Goal: Task Accomplishment & Management: Use online tool/utility

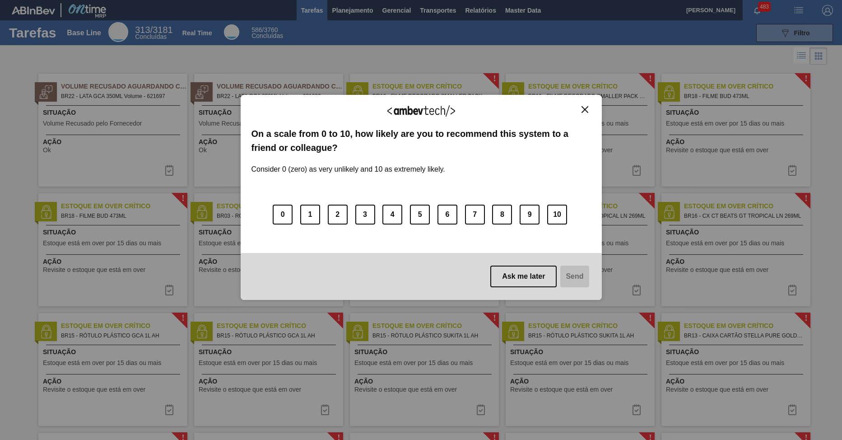
click at [585, 107] on img "Close" at bounding box center [584, 109] width 7 height 7
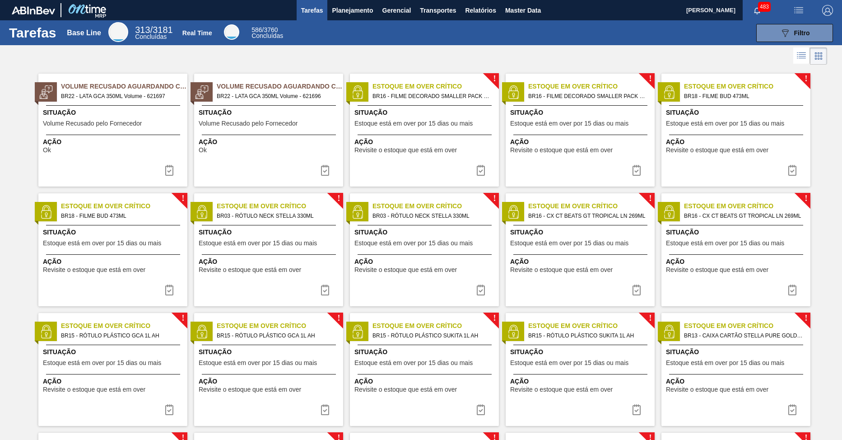
click at [802, 61] on li at bounding box center [801, 55] width 17 height 16
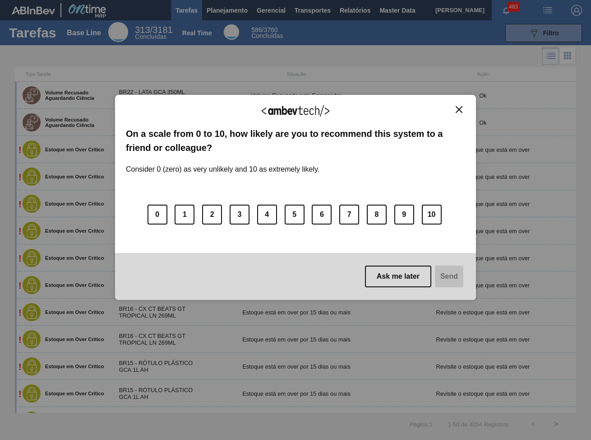
click at [461, 110] on img "Close" at bounding box center [459, 109] width 7 height 7
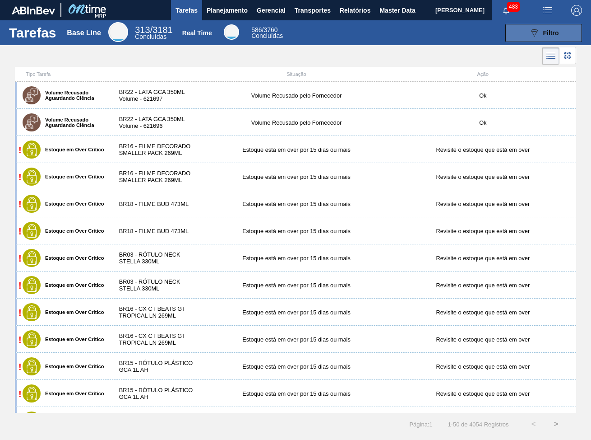
click at [550, 32] on span "Filtro" at bounding box center [551, 32] width 16 height 7
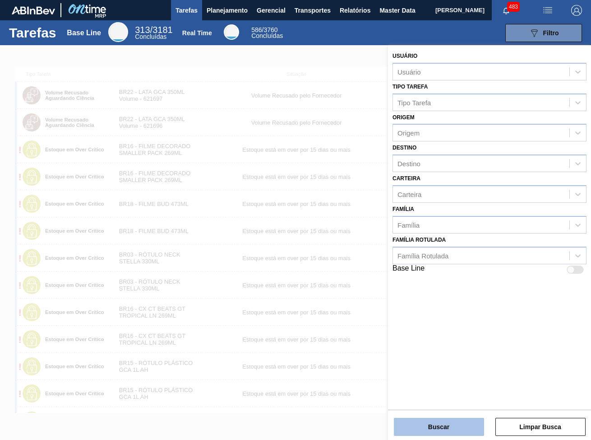
click at [443, 429] on button "Buscar" at bounding box center [439, 427] width 90 height 18
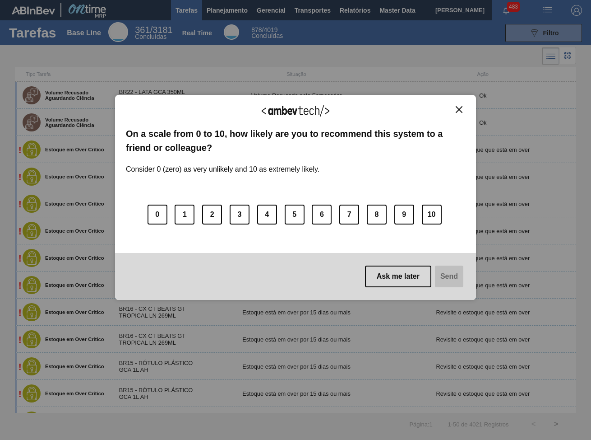
click at [459, 111] on img "Close" at bounding box center [459, 109] width 7 height 7
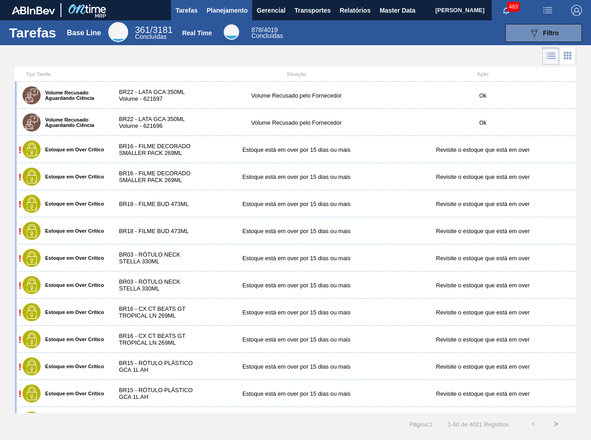
click at [244, 9] on span "Planejamento" at bounding box center [227, 10] width 41 height 11
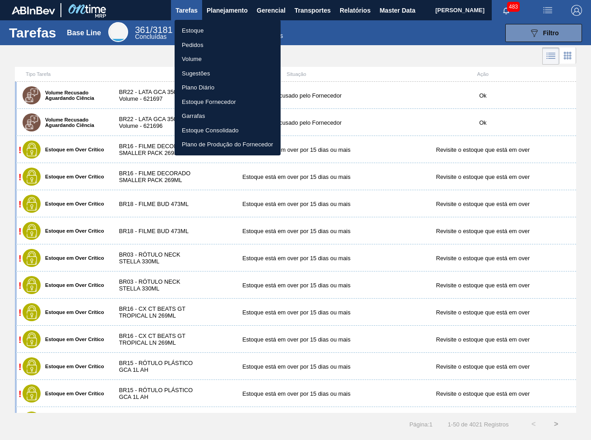
click at [264, 12] on div at bounding box center [295, 220] width 591 height 440
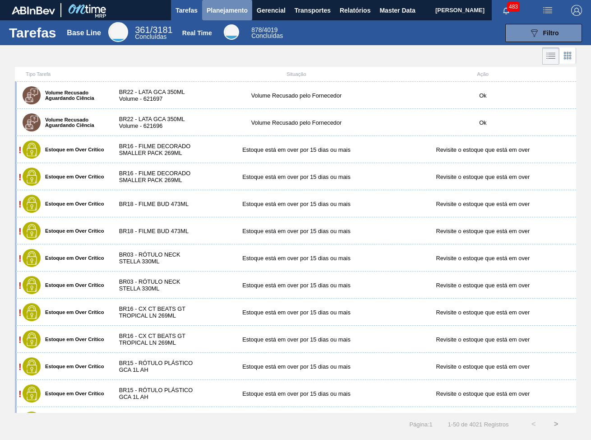
click at [234, 7] on span "Planejamento" at bounding box center [227, 10] width 41 height 11
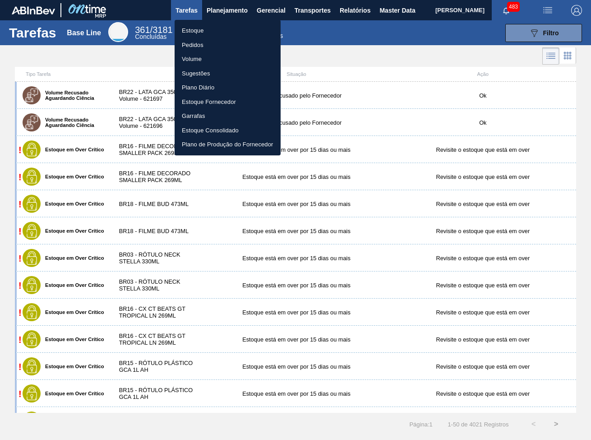
click at [203, 51] on li "Pedidos" at bounding box center [228, 45] width 106 height 14
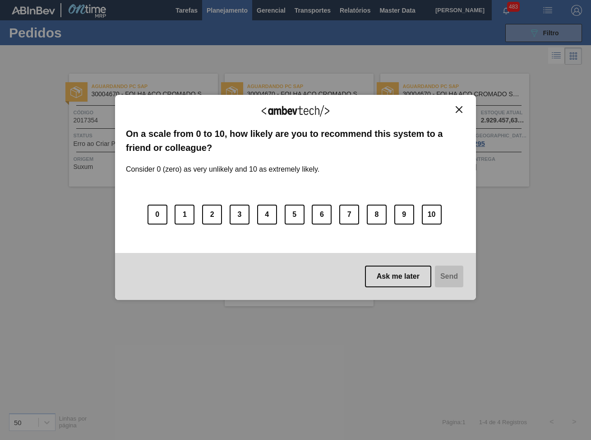
click at [458, 114] on div "We appreciate your feedback!" at bounding box center [295, 116] width 339 height 21
click at [459, 112] on img "Close" at bounding box center [459, 109] width 7 height 7
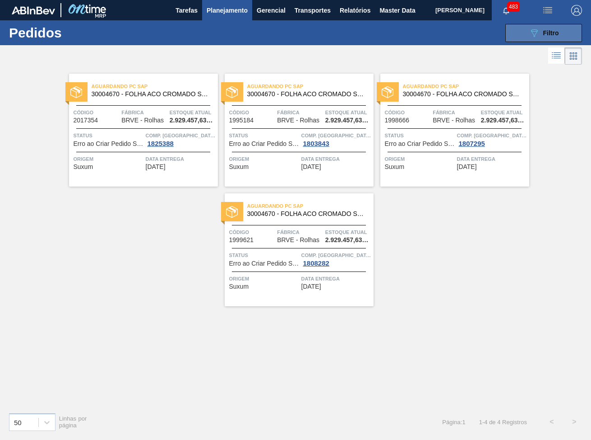
click at [554, 29] on span "Filtro" at bounding box center [551, 32] width 16 height 7
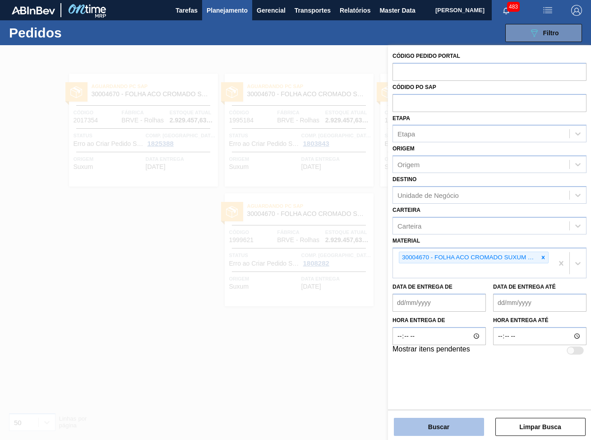
click at [447, 425] on button "Buscar" at bounding box center [439, 427] width 90 height 18
